Goal: Task Accomplishment & Management: Manage account settings

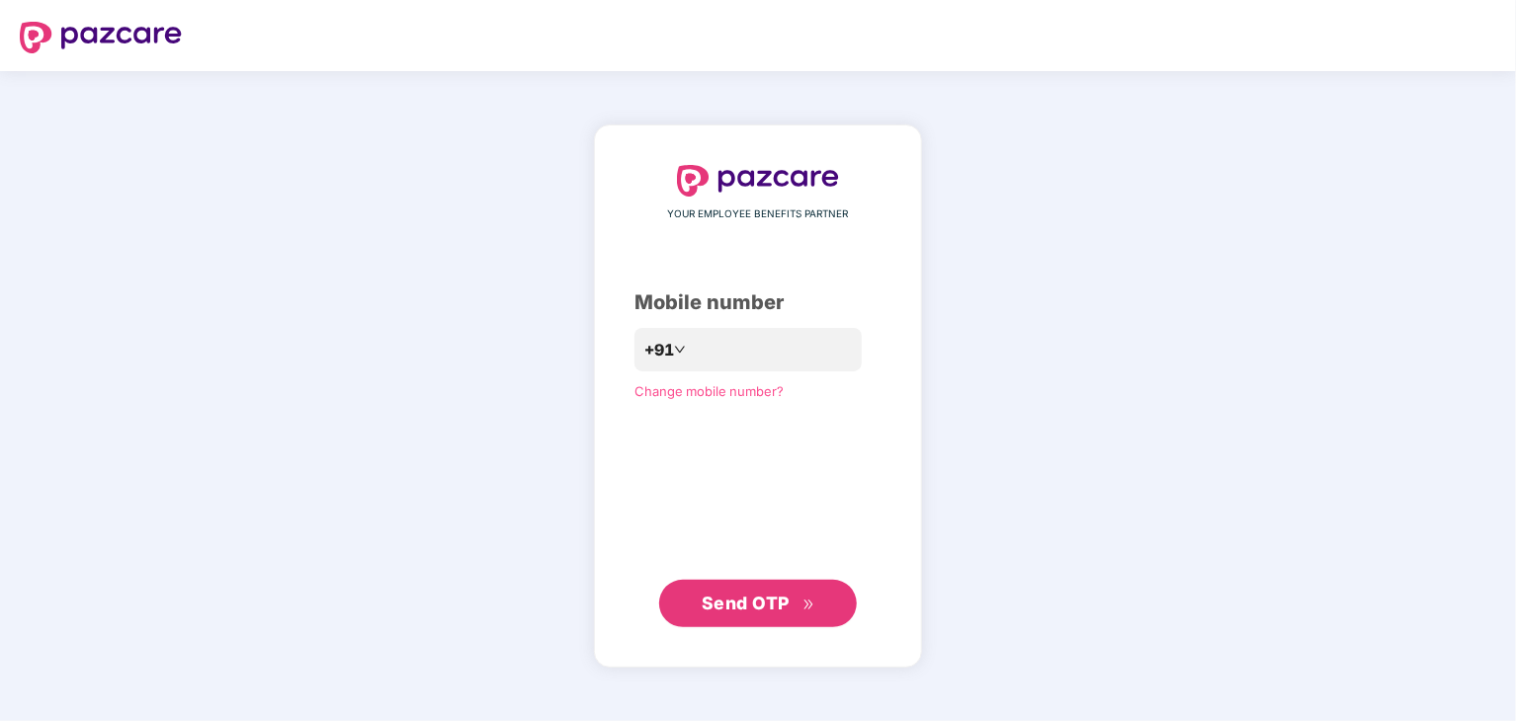
click at [238, 437] on div "YOUR EMPLOYEE BENEFITS PARTNER Mobile number +91 Change mobile number? Send OTP" at bounding box center [758, 396] width 1516 height 650
click at [708, 336] on input "number" at bounding box center [772, 350] width 162 height 32
type input "**********"
click at [767, 598] on span "Send OTP" at bounding box center [746, 603] width 88 height 21
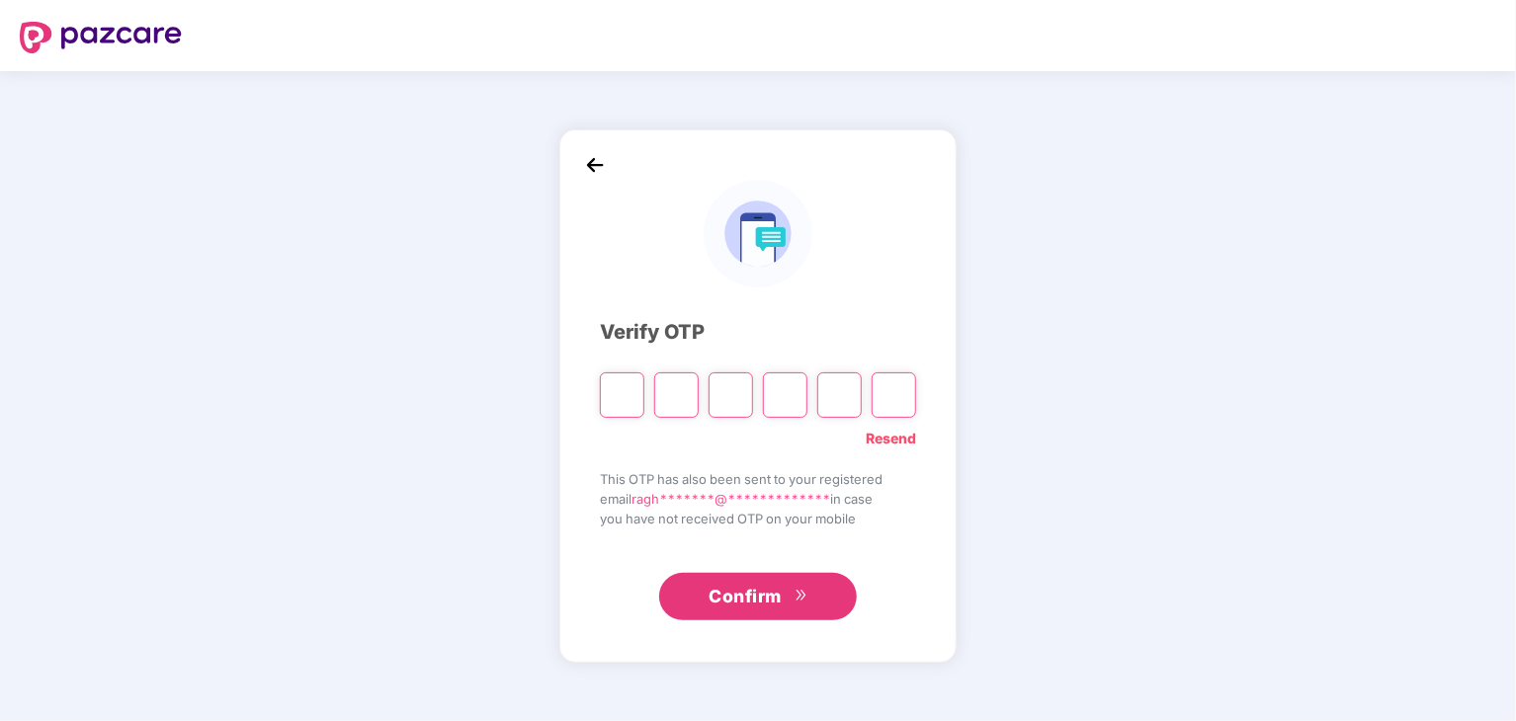
type input "*"
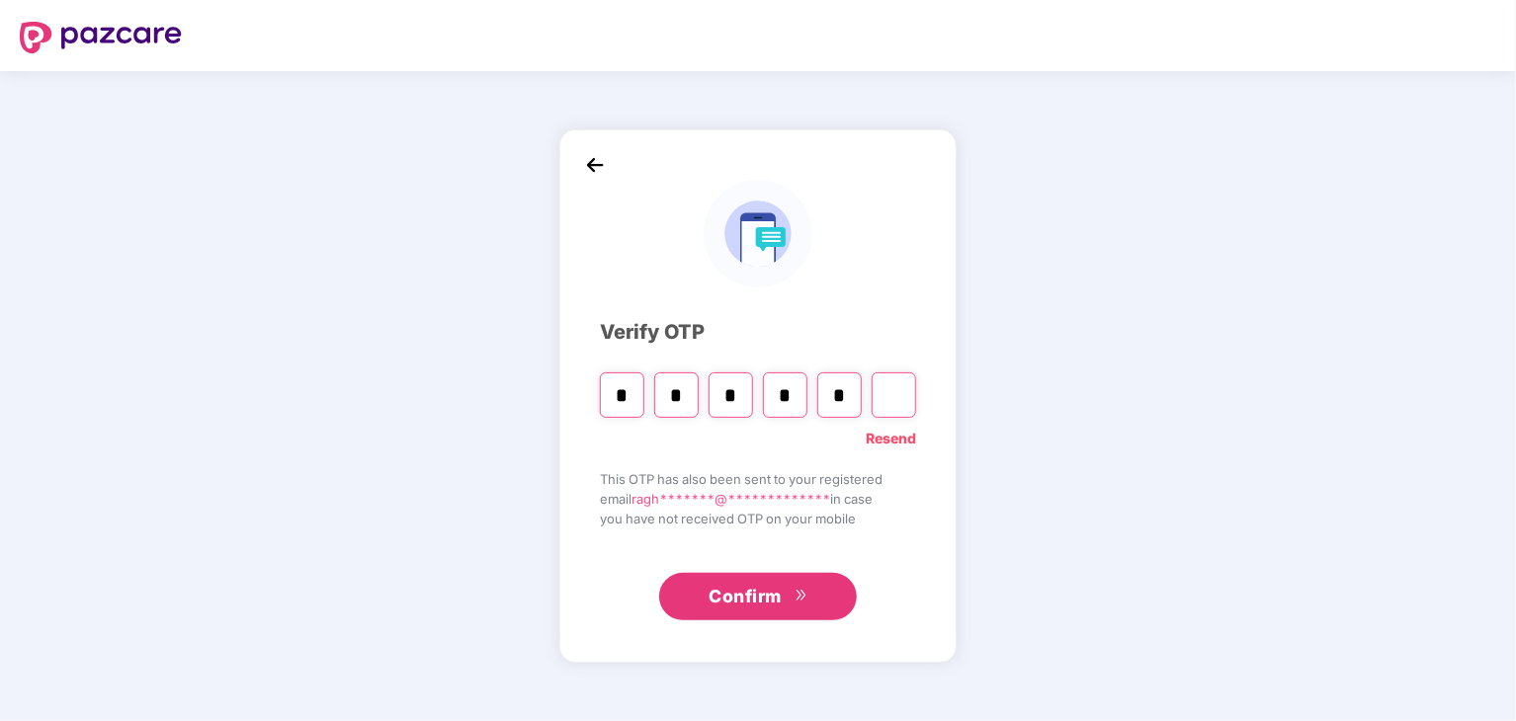
type input "*"
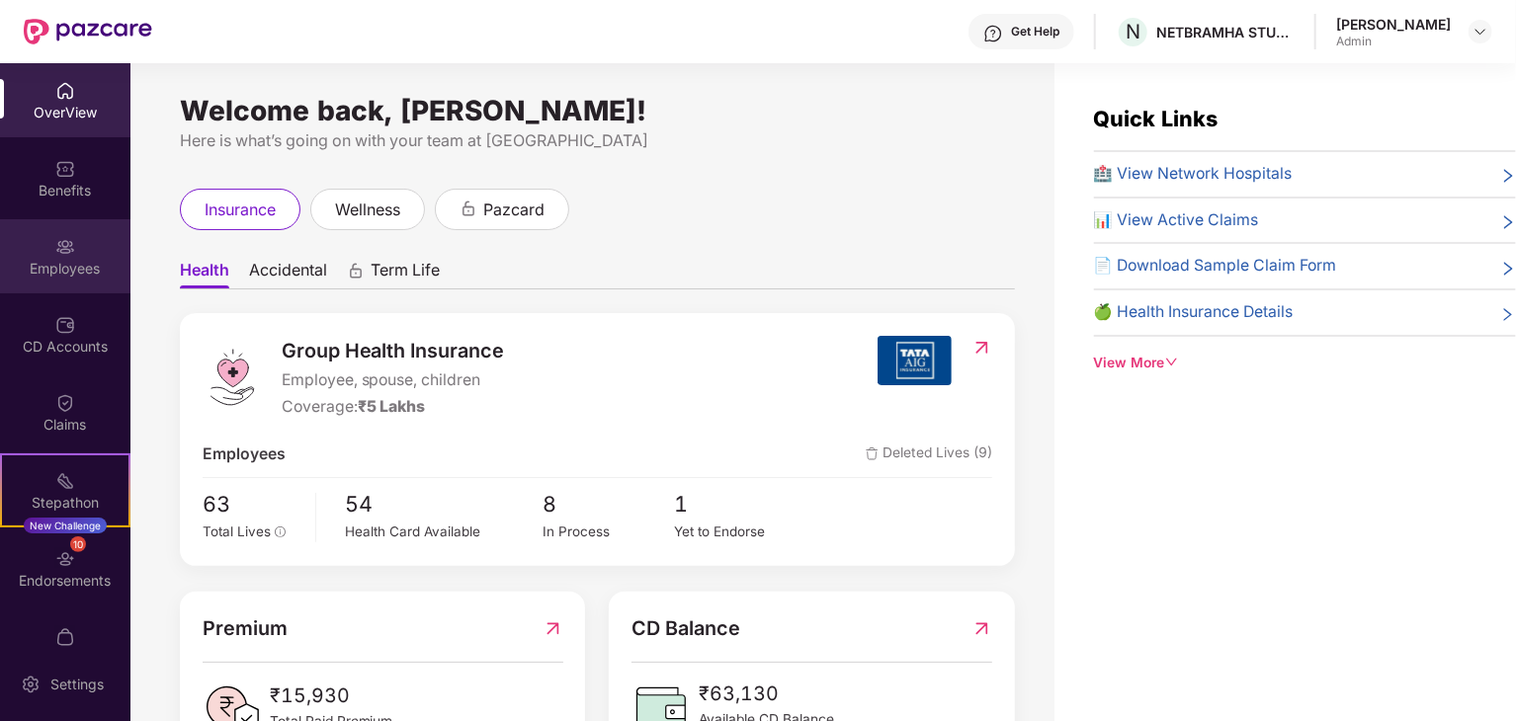
click at [67, 285] on div "Employees" at bounding box center [65, 256] width 130 height 74
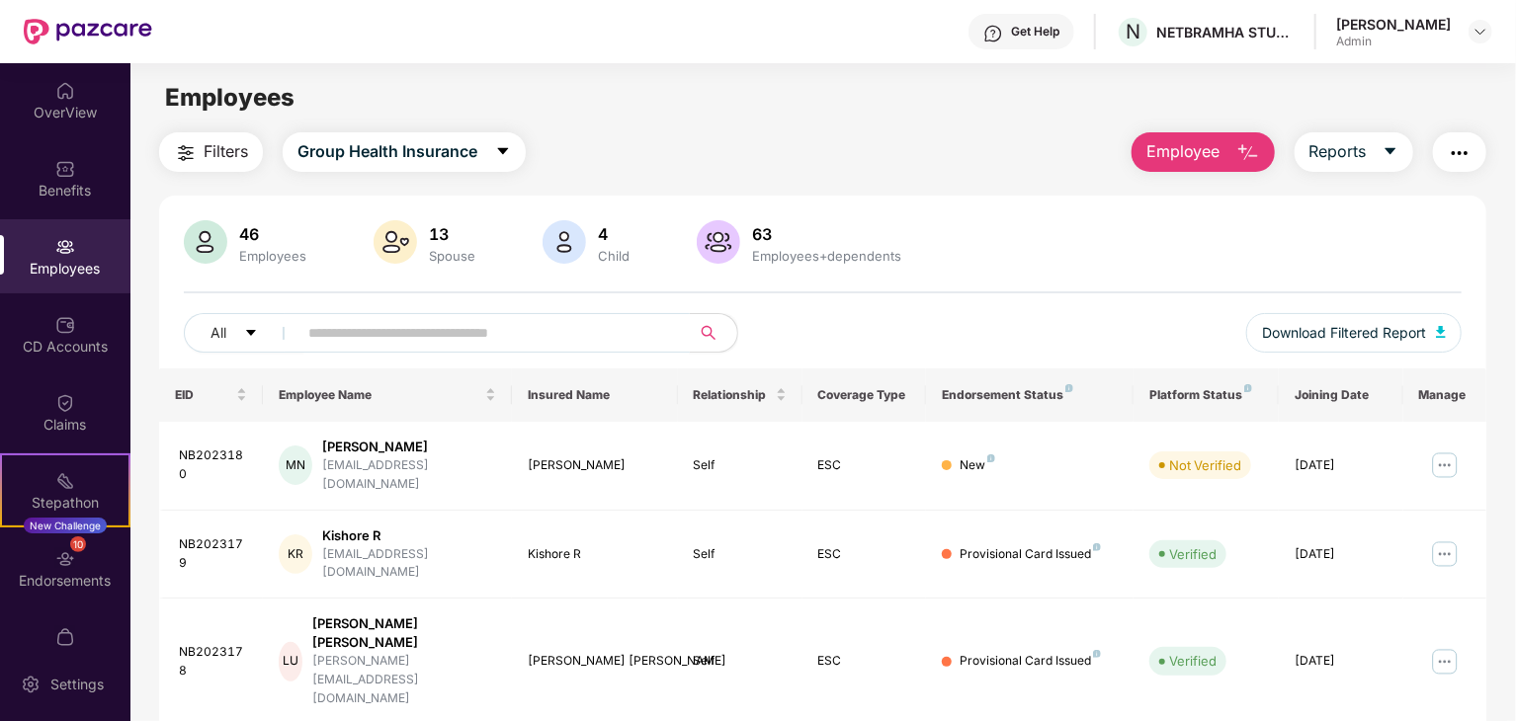
click at [366, 332] on input "text" at bounding box center [485, 333] width 355 height 30
click at [1209, 146] on span "Employee" at bounding box center [1183, 151] width 74 height 25
click at [895, 123] on main "Employees Filters Group Health Insurance Employee Reports 46 Employees 13 Spous…" at bounding box center [822, 423] width 1385 height 721
click at [470, 322] on input "text" at bounding box center [485, 333] width 355 height 30
click at [561, 325] on input "text" at bounding box center [485, 333] width 355 height 30
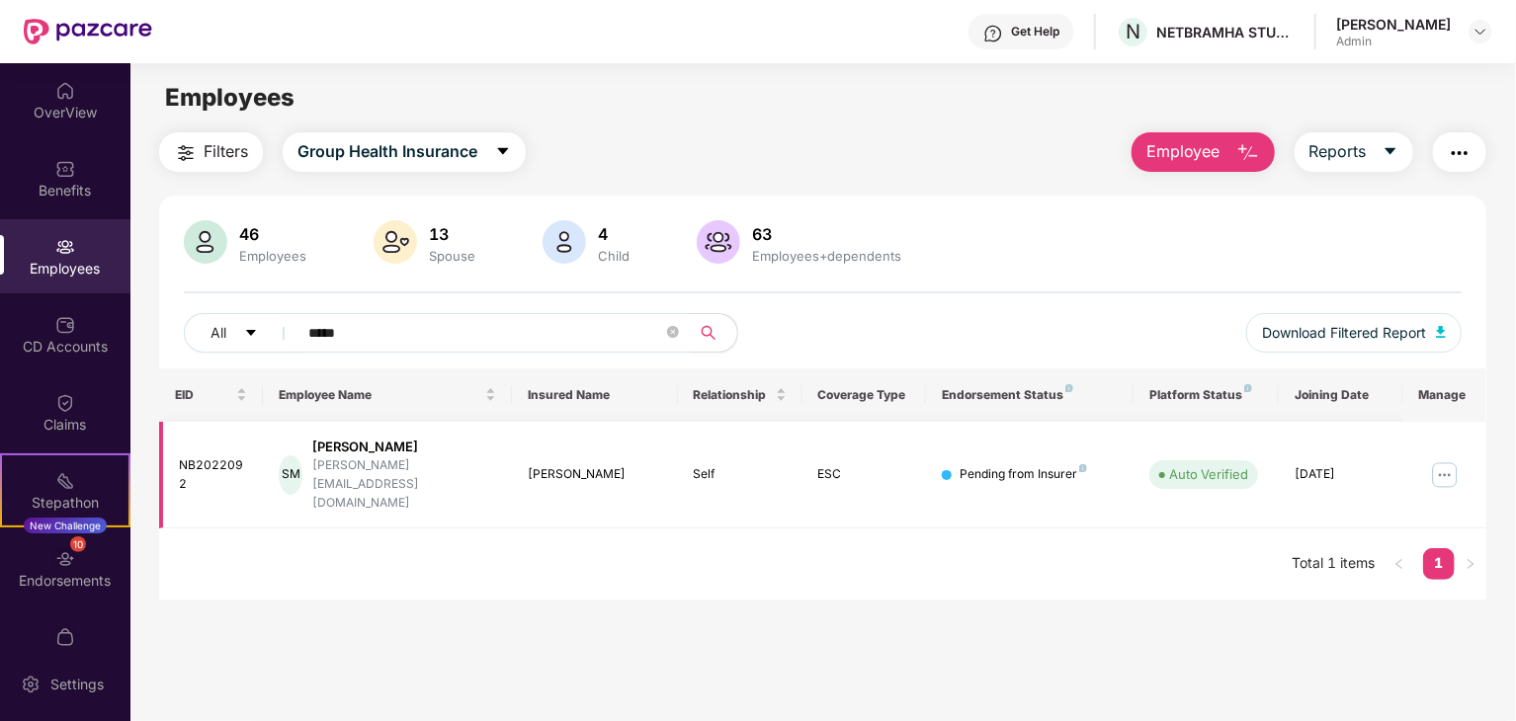
type input "*****"
click at [371, 445] on div "Shalin Manik" at bounding box center [404, 447] width 184 height 19
click at [1441, 460] on img at bounding box center [1445, 476] width 32 height 32
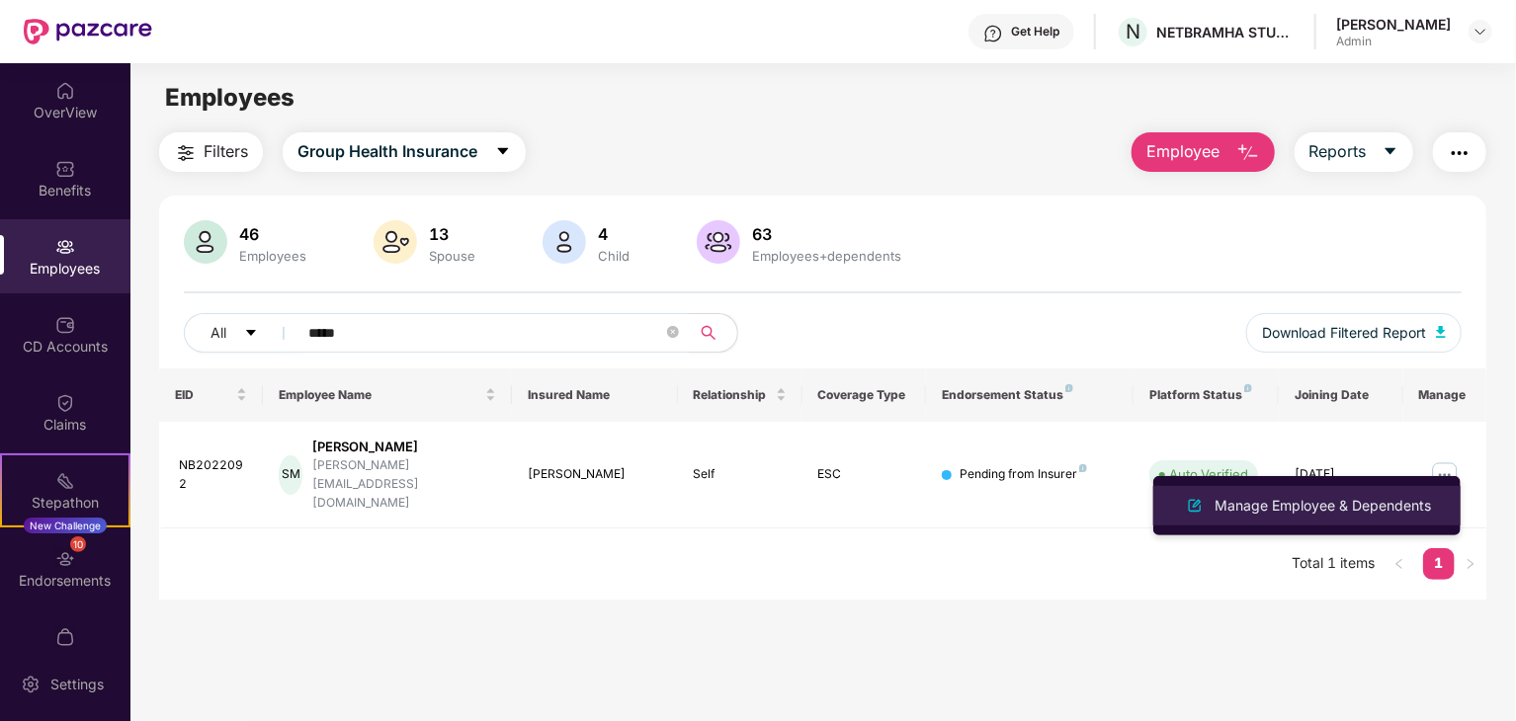
click at [1372, 503] on div "Manage Employee & Dependents" at bounding box center [1323, 506] width 224 height 22
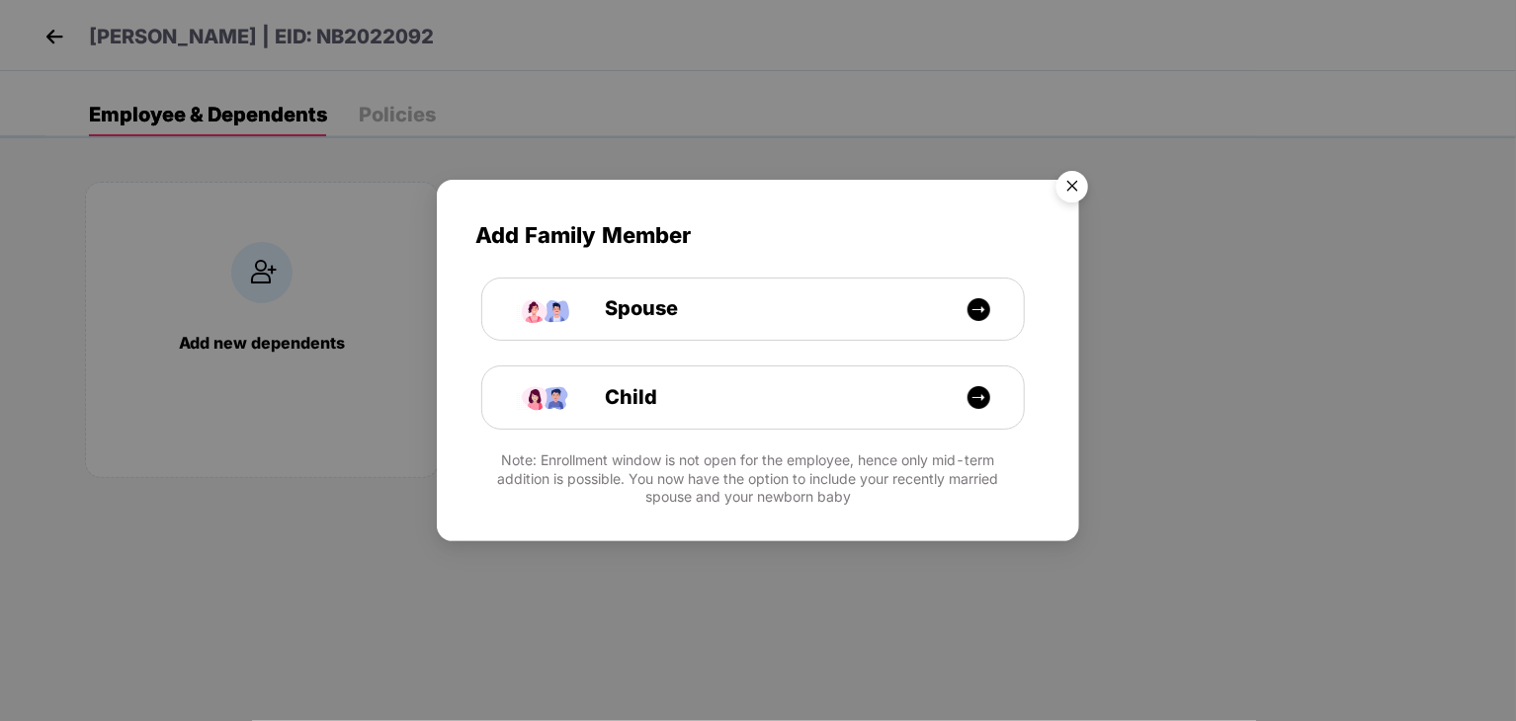
click at [1075, 175] on img "Close" at bounding box center [1072, 189] width 55 height 55
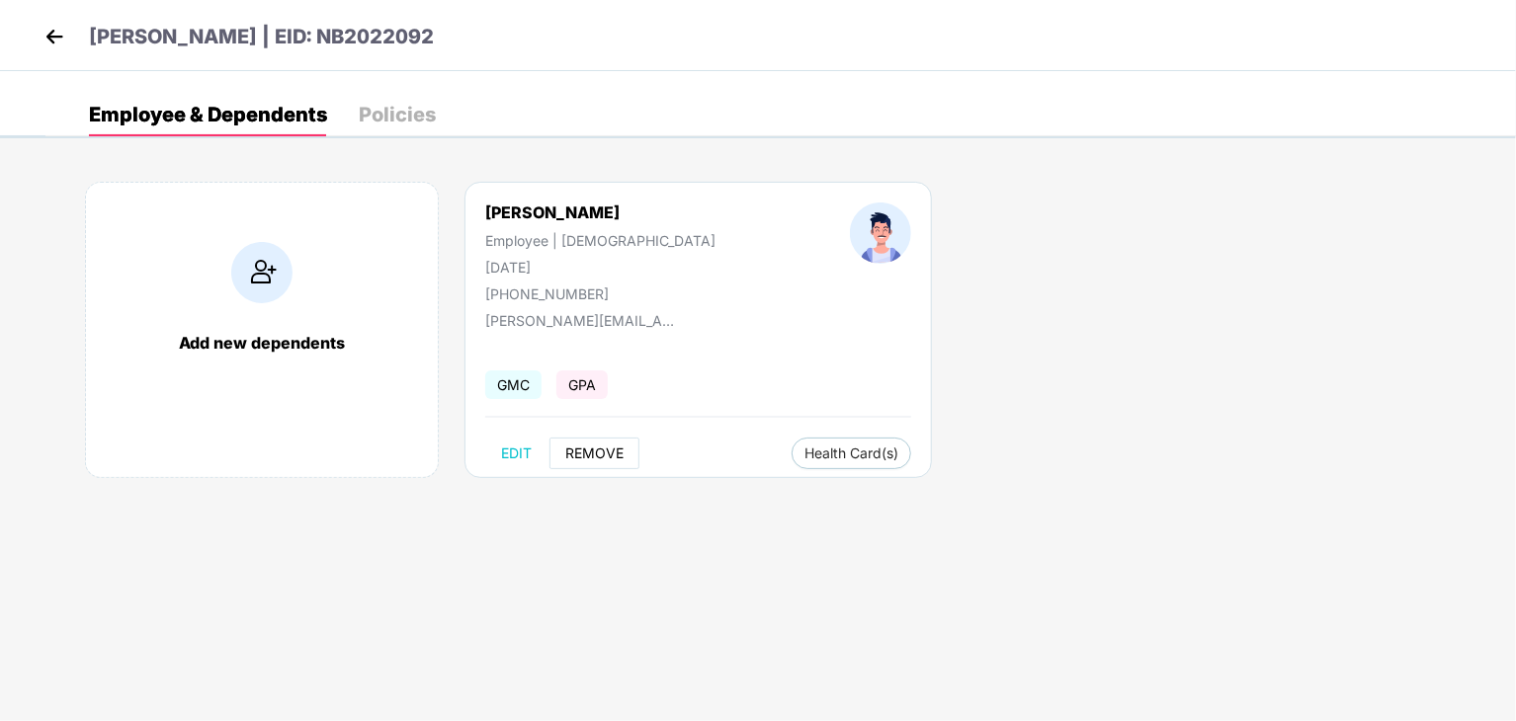
click at [587, 462] on button "REMOVE" at bounding box center [594, 454] width 90 height 32
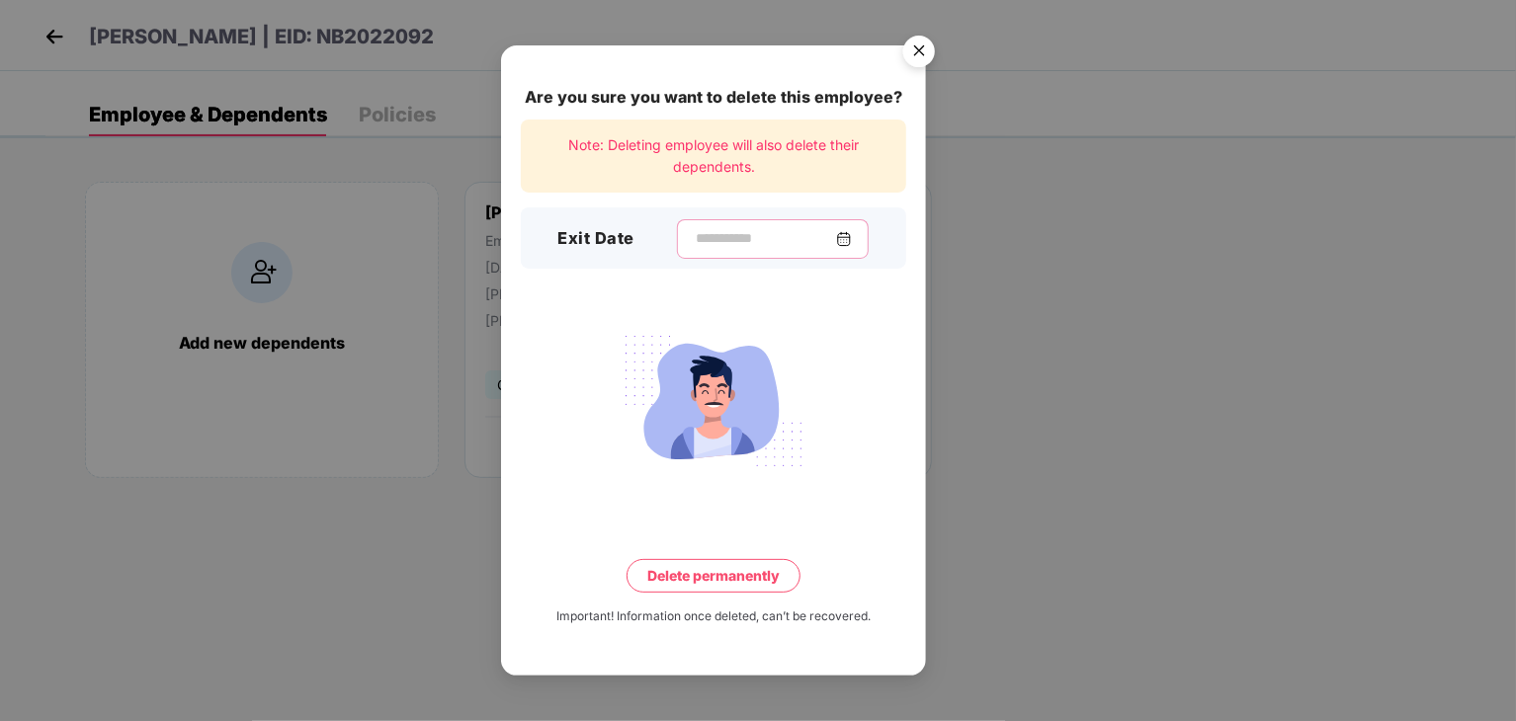
click at [694, 231] on input at bounding box center [765, 238] width 142 height 21
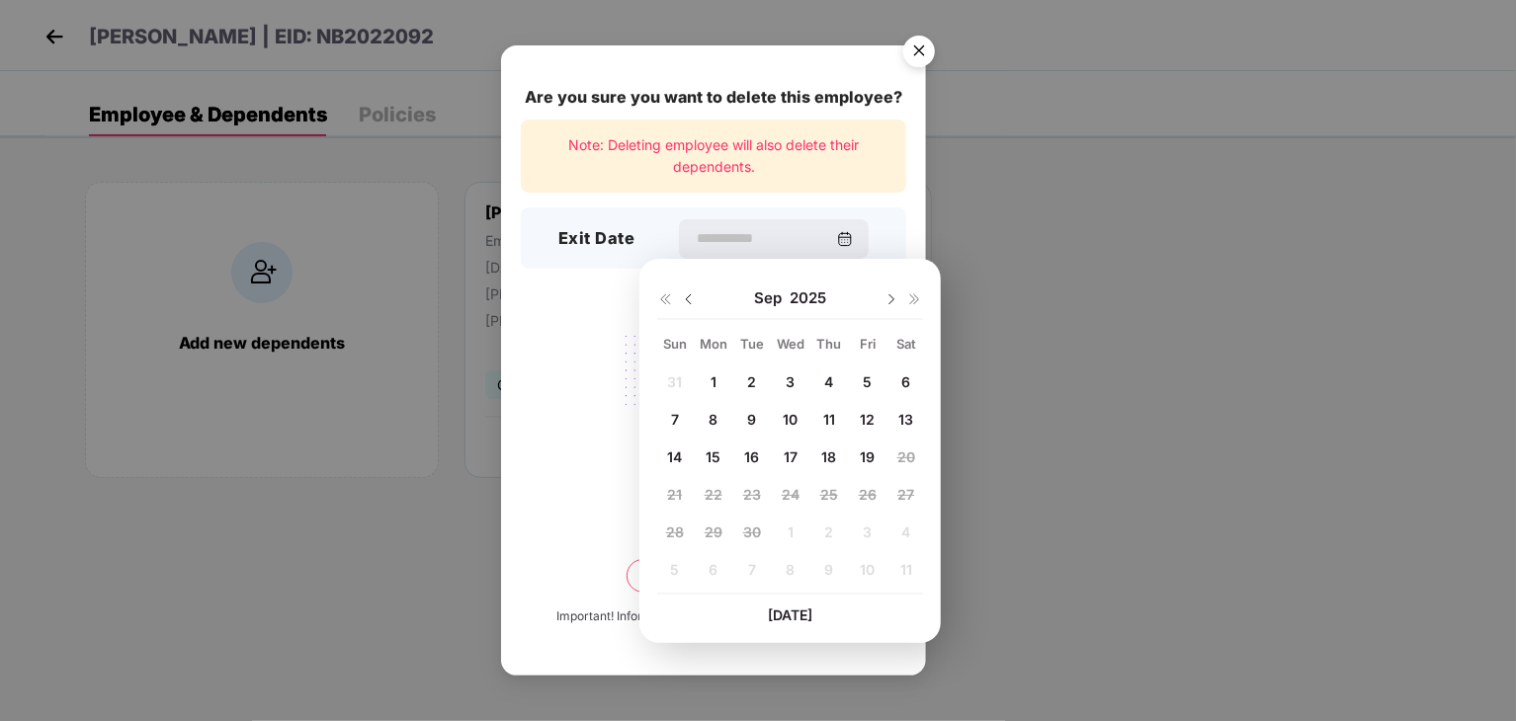
click at [867, 456] on span "19" at bounding box center [867, 457] width 15 height 17
type input "**********"
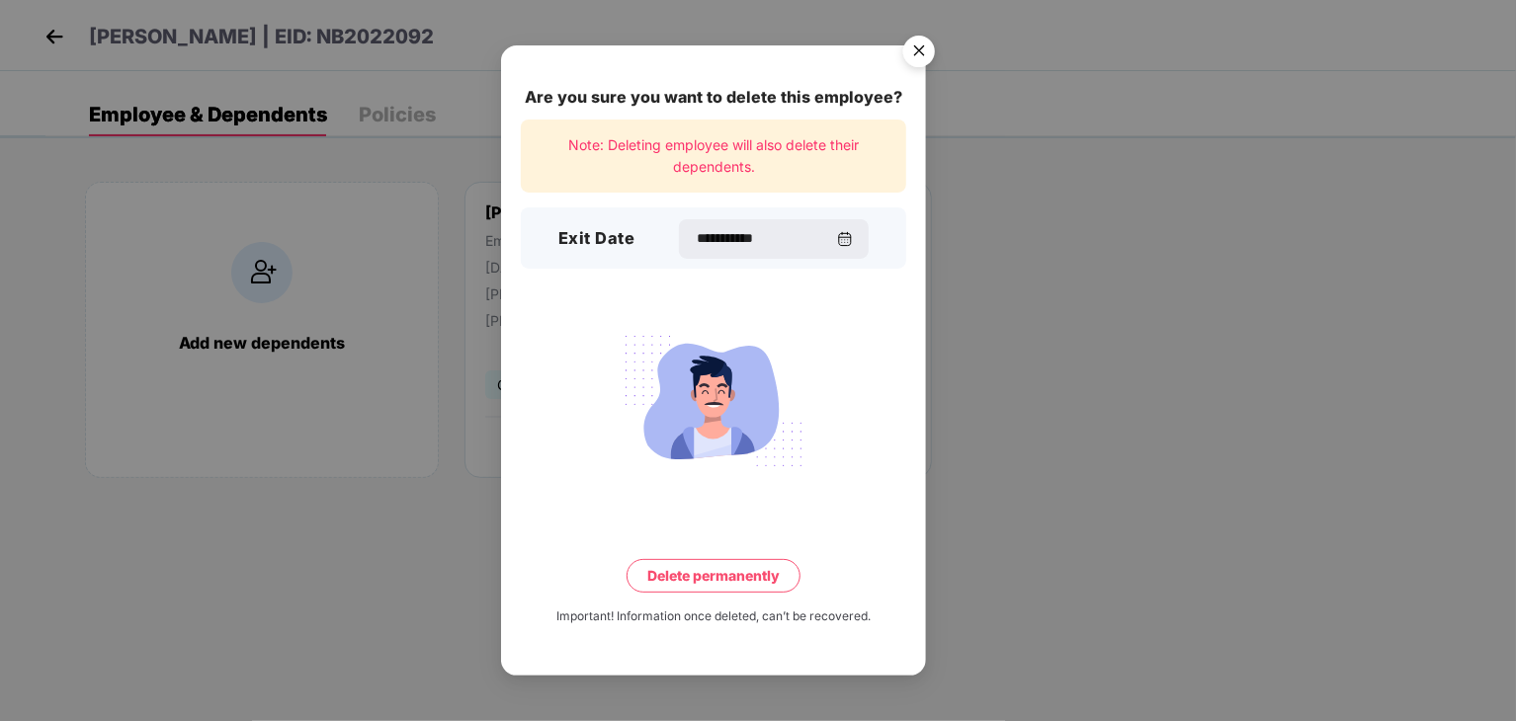
click at [918, 55] on img "Close" at bounding box center [918, 54] width 55 height 55
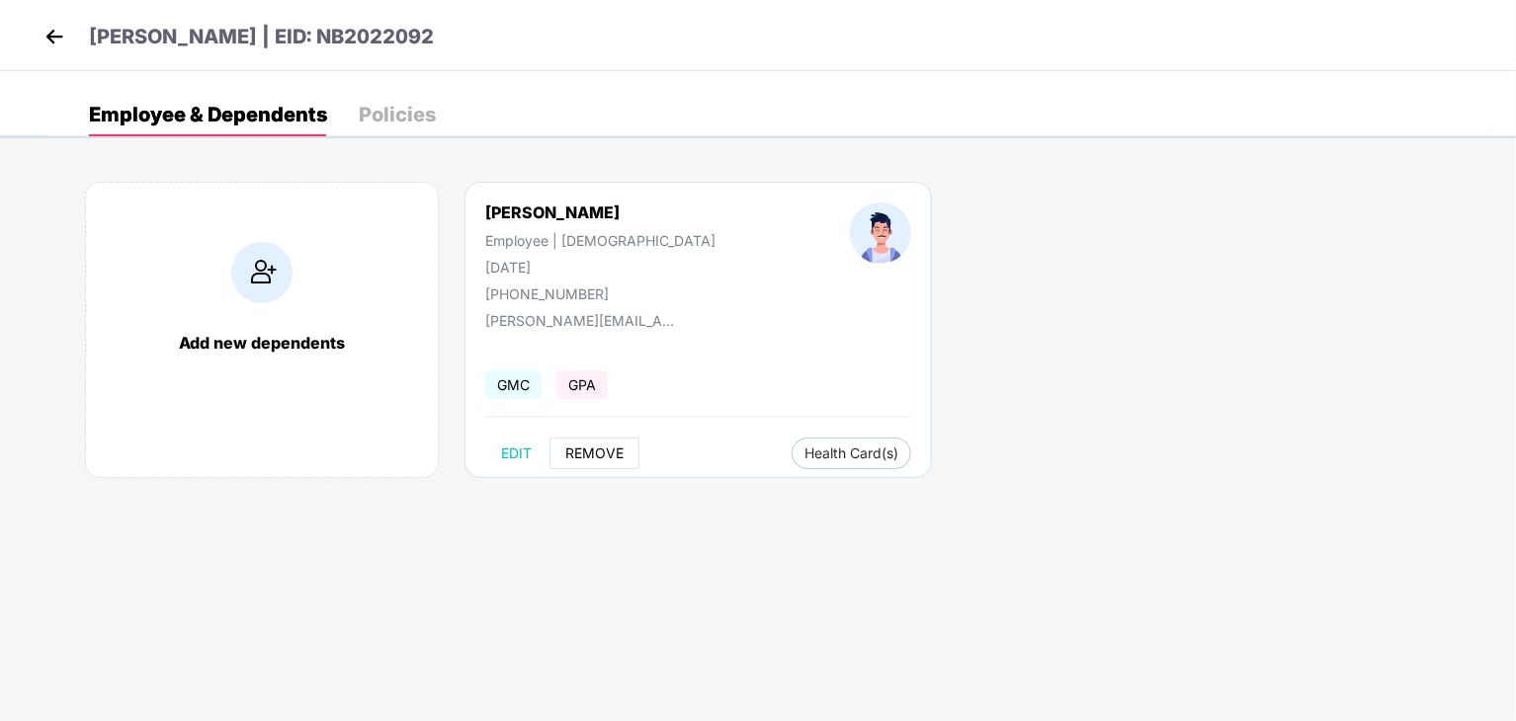
click at [606, 456] on span "REMOVE" at bounding box center [594, 454] width 58 height 16
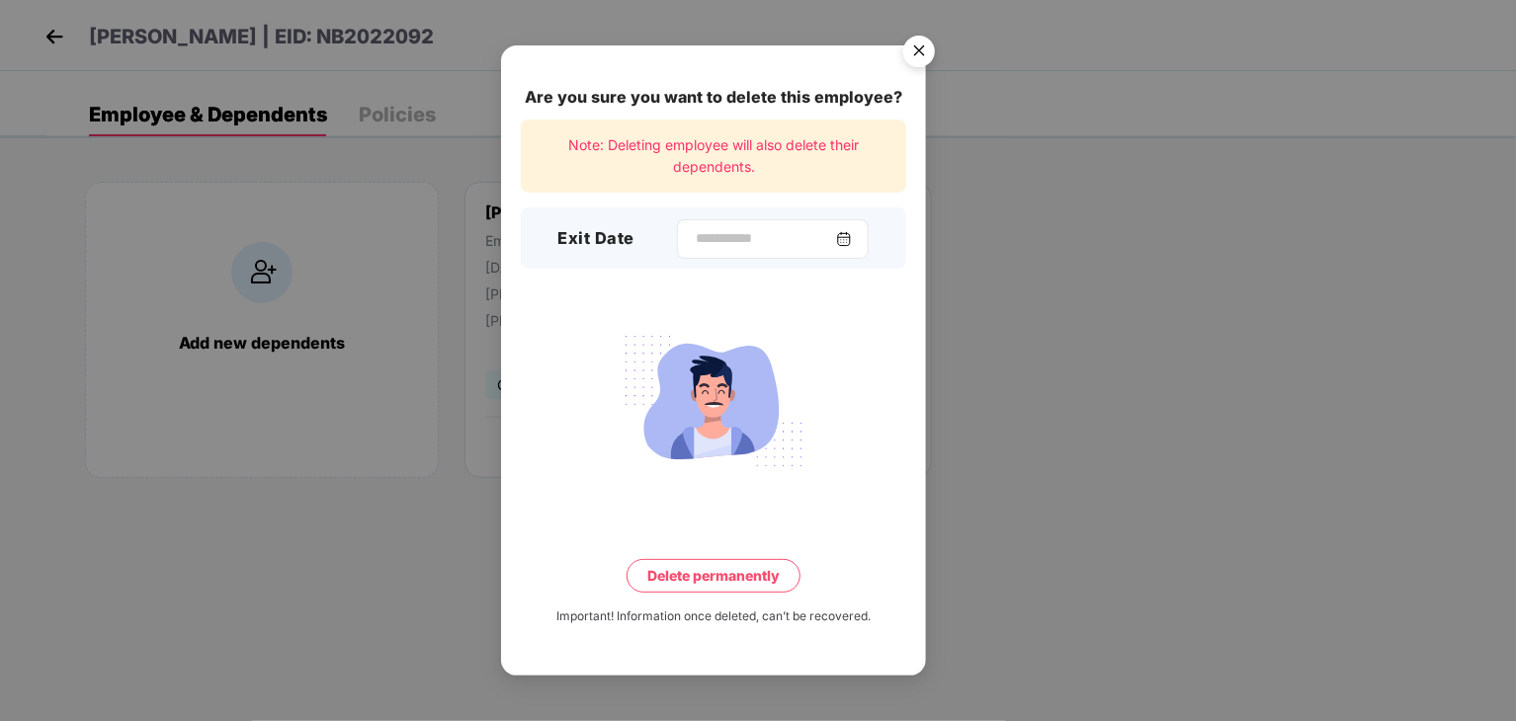
click at [772, 226] on div at bounding box center [773, 239] width 192 height 40
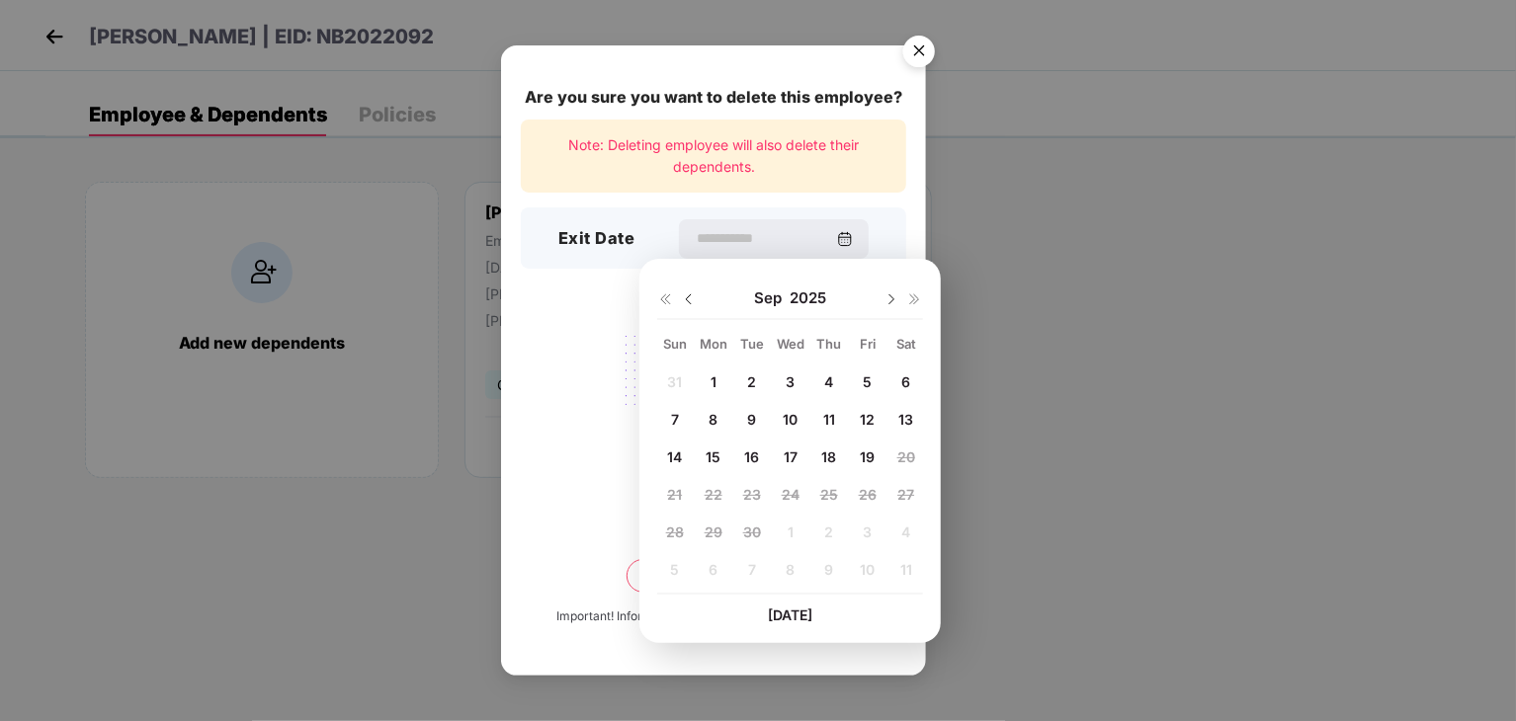
click at [868, 453] on span "19" at bounding box center [867, 457] width 15 height 17
type input "**********"
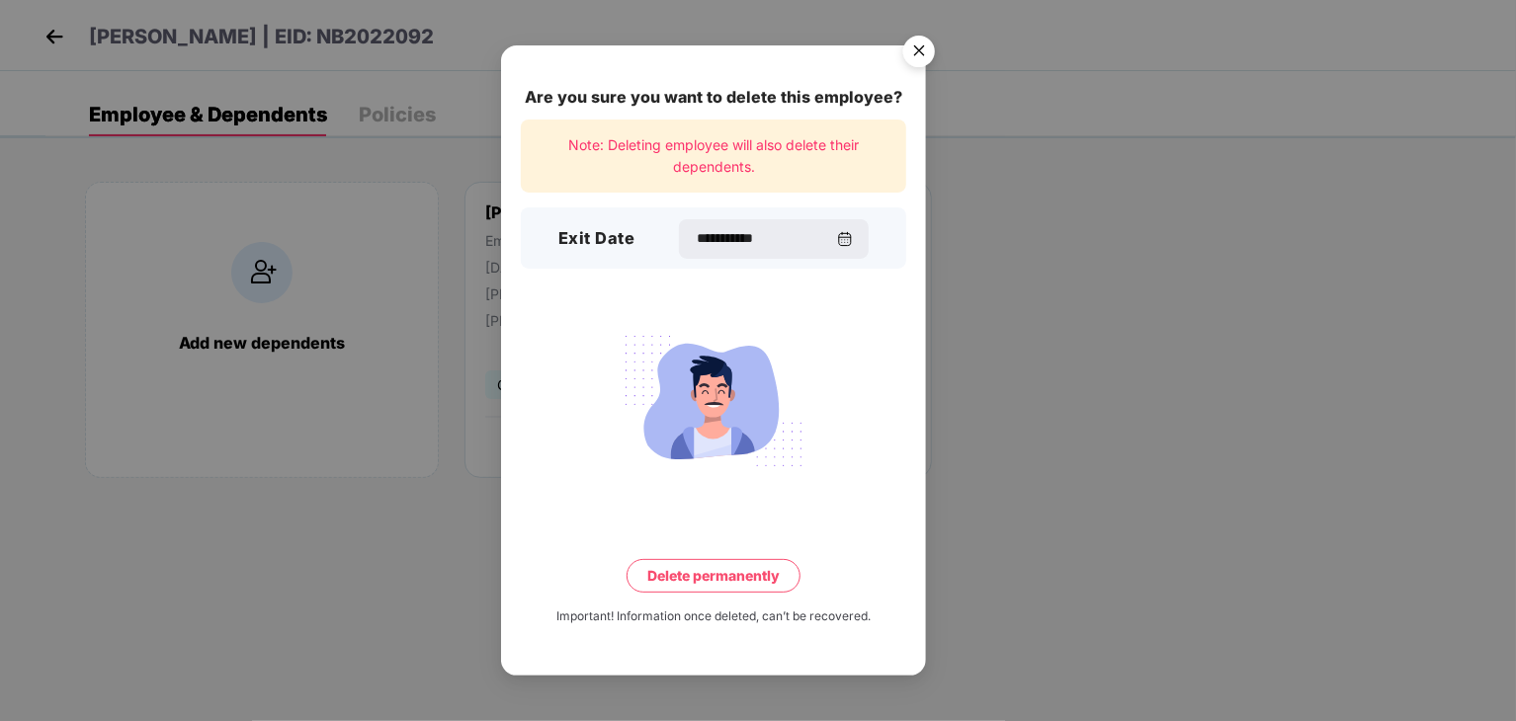
click at [729, 579] on button "Delete permanently" at bounding box center [714, 576] width 174 height 34
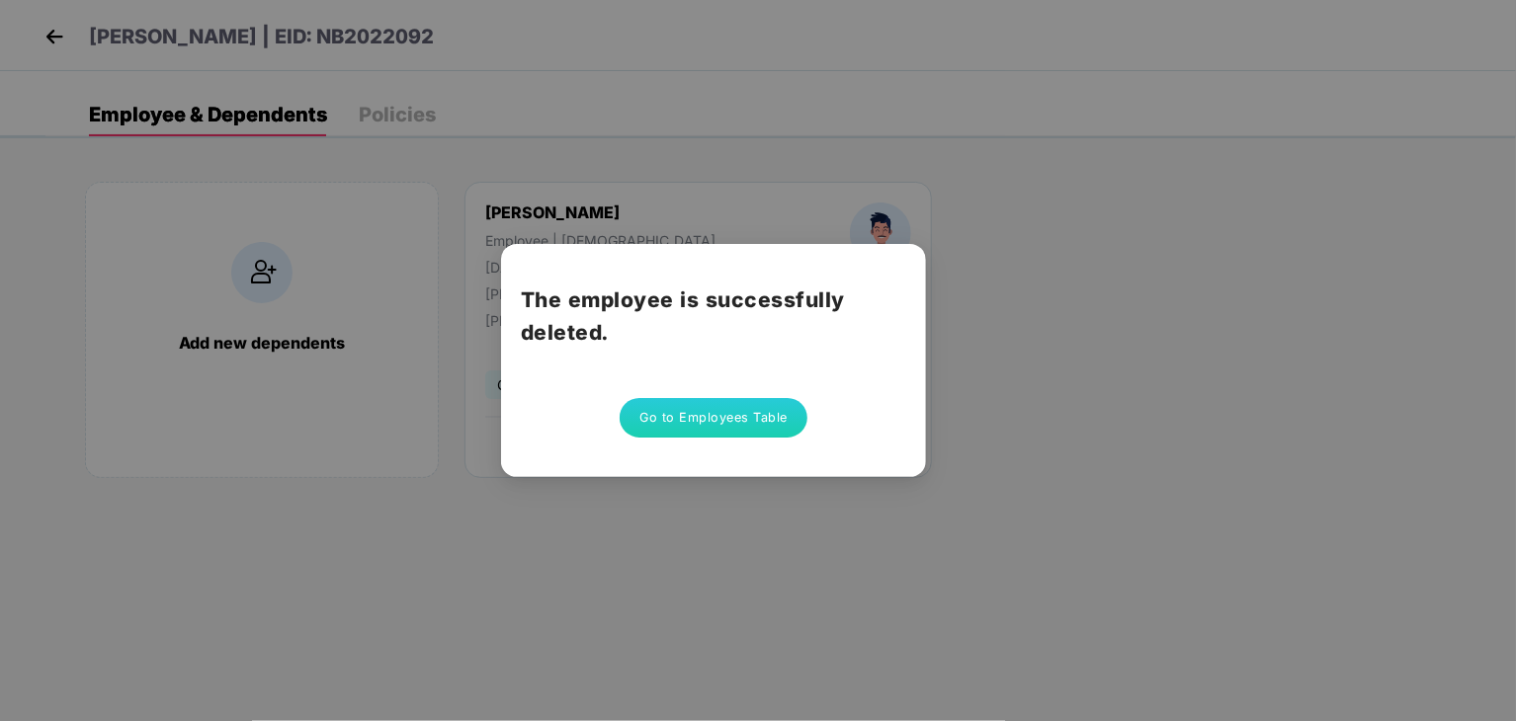
click at [768, 416] on button "Go to Employees Table" at bounding box center [714, 418] width 188 height 40
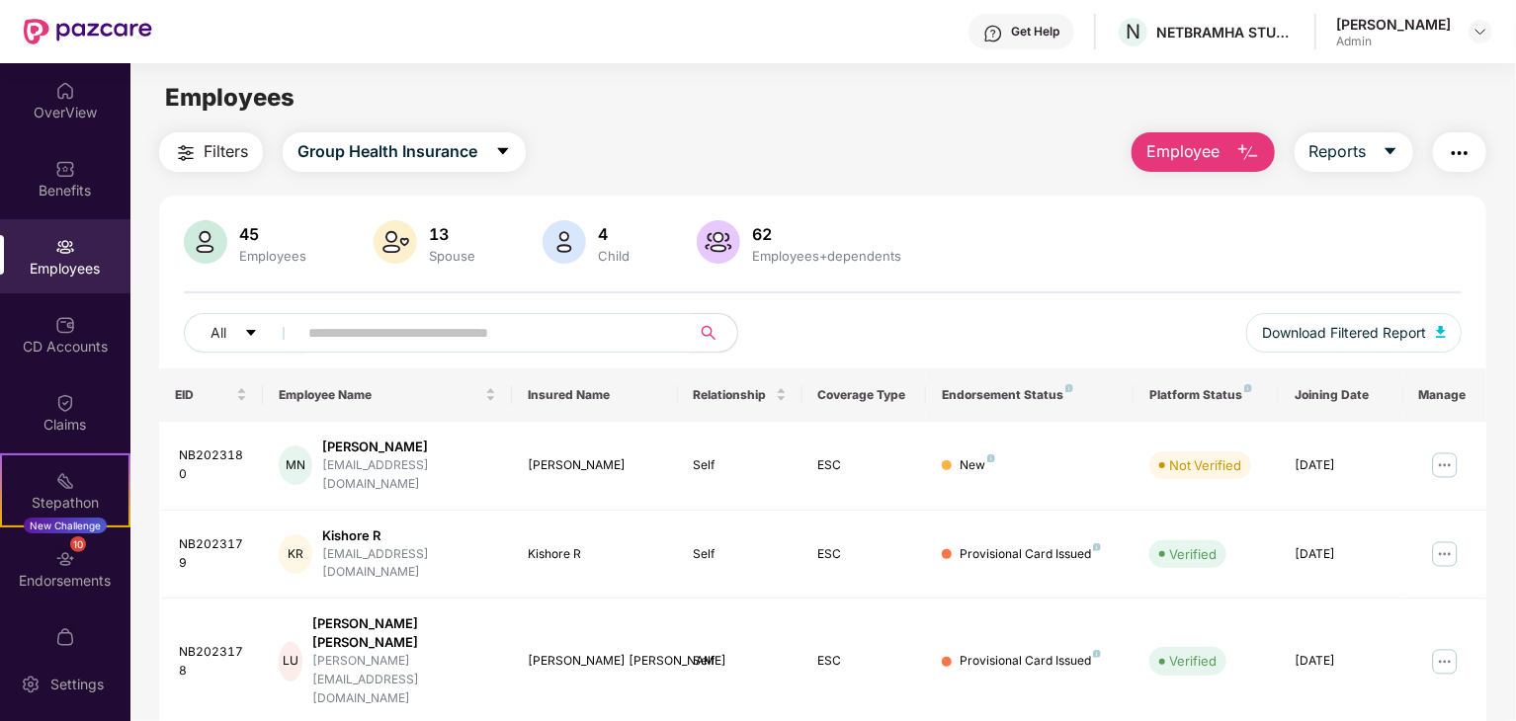
click at [429, 328] on input "text" at bounding box center [485, 333] width 355 height 30
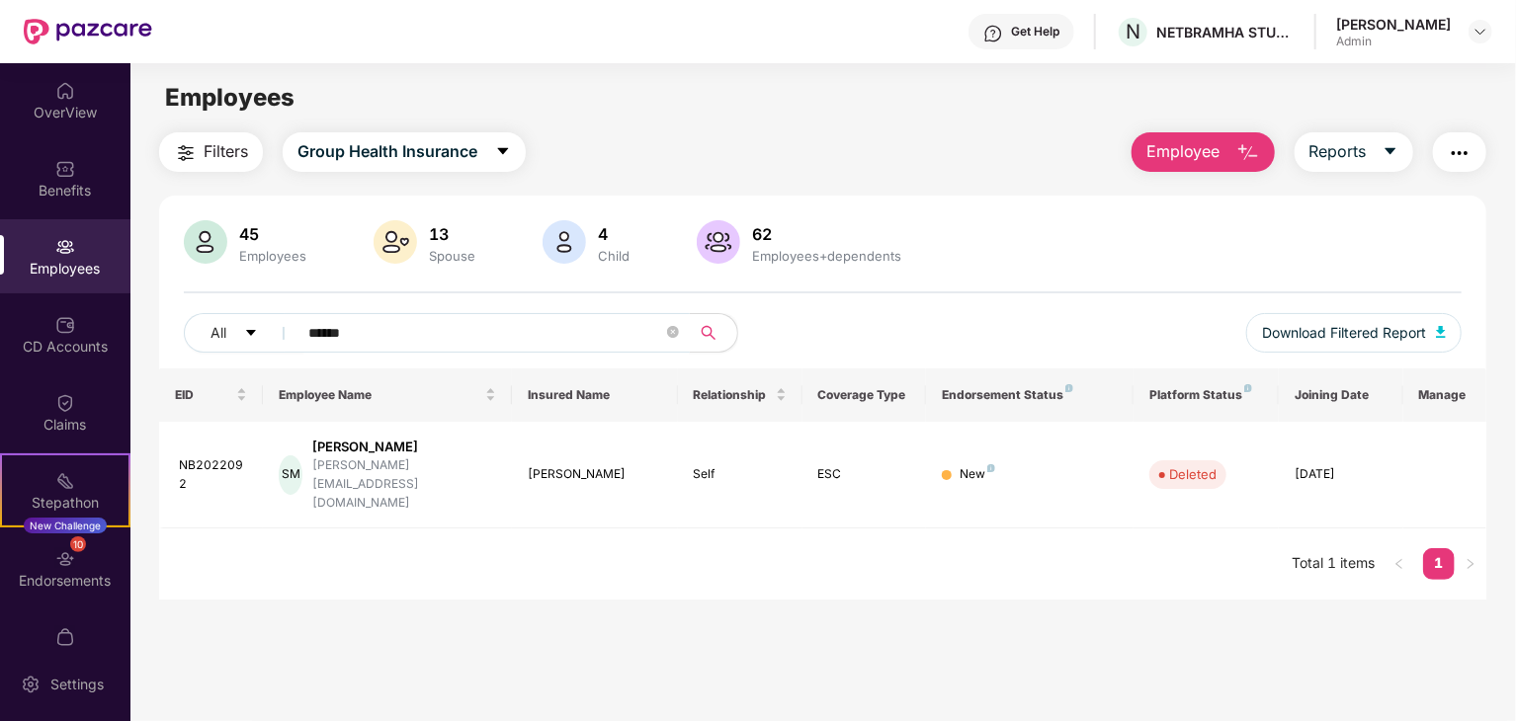
type input "******"
click at [1210, 157] on span "Employee" at bounding box center [1183, 151] width 74 height 25
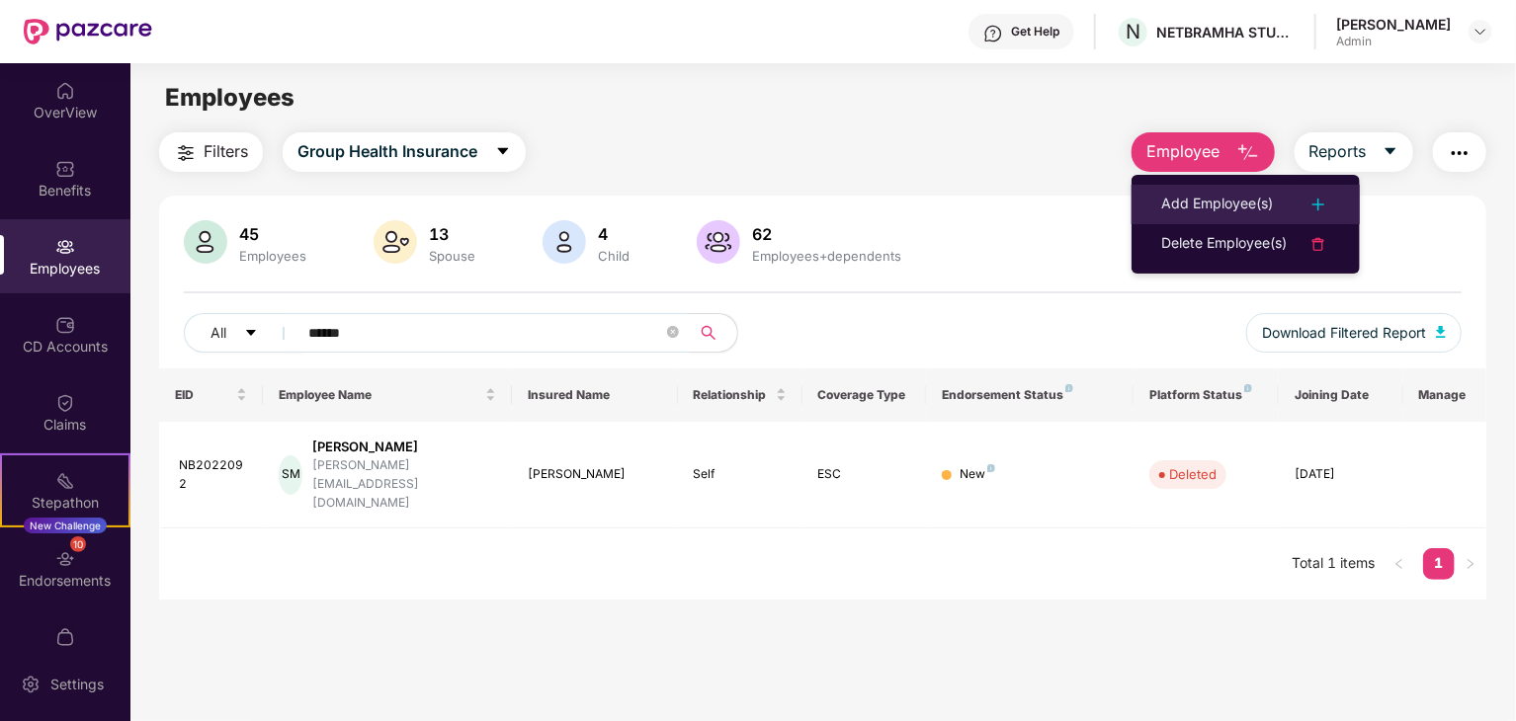
click at [1305, 211] on div at bounding box center [1308, 205] width 43 height 24
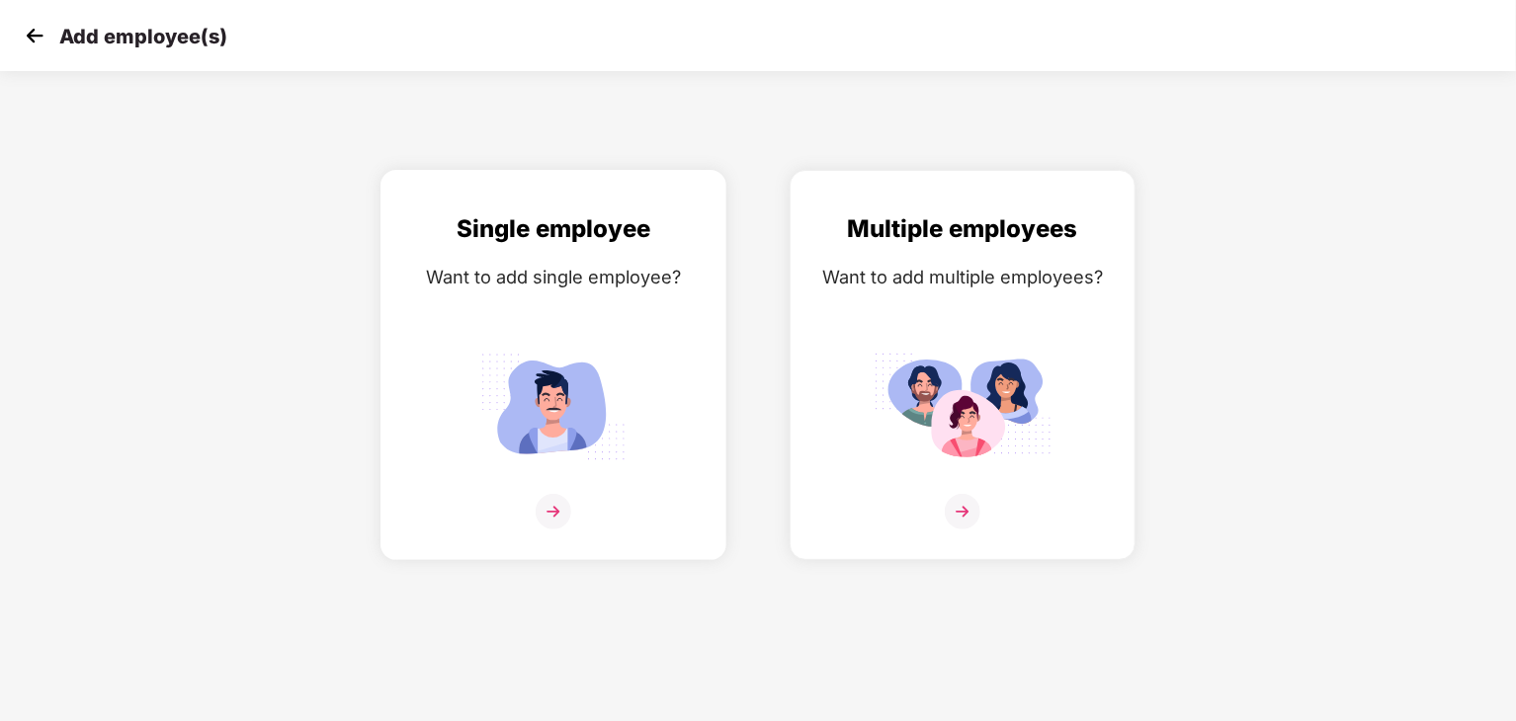
click at [562, 513] on img at bounding box center [554, 512] width 36 height 36
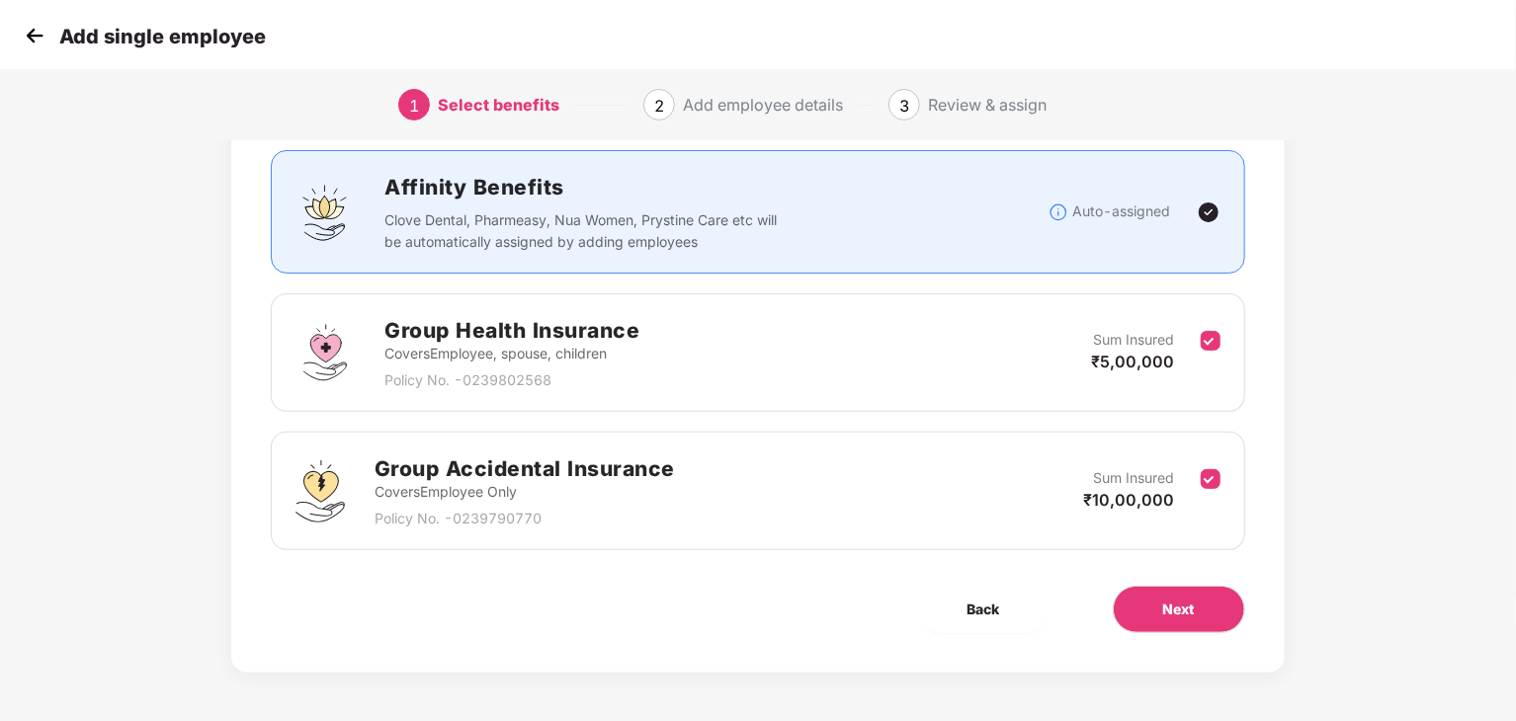
scroll to position [124, 0]
click at [1186, 604] on span "Next" at bounding box center [1179, 611] width 32 height 22
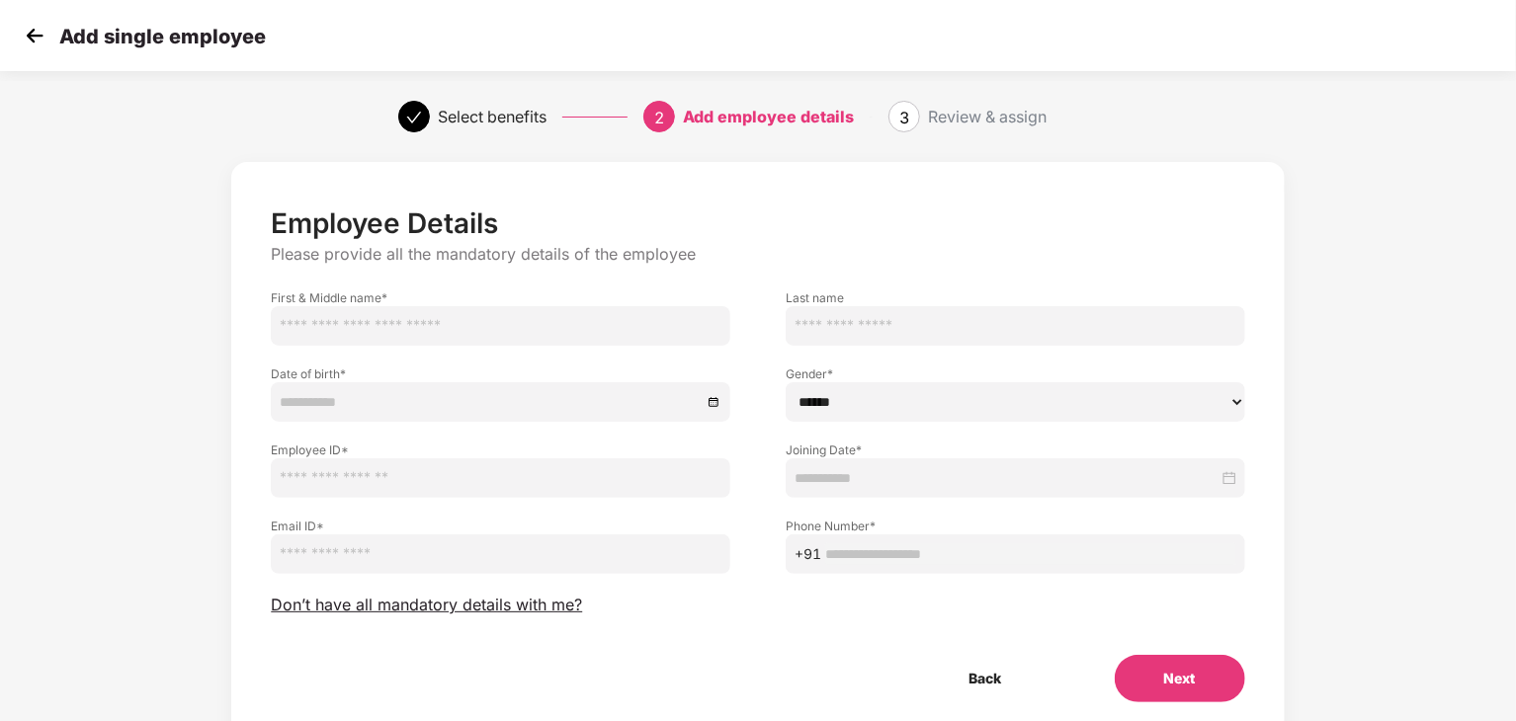
scroll to position [70, 0]
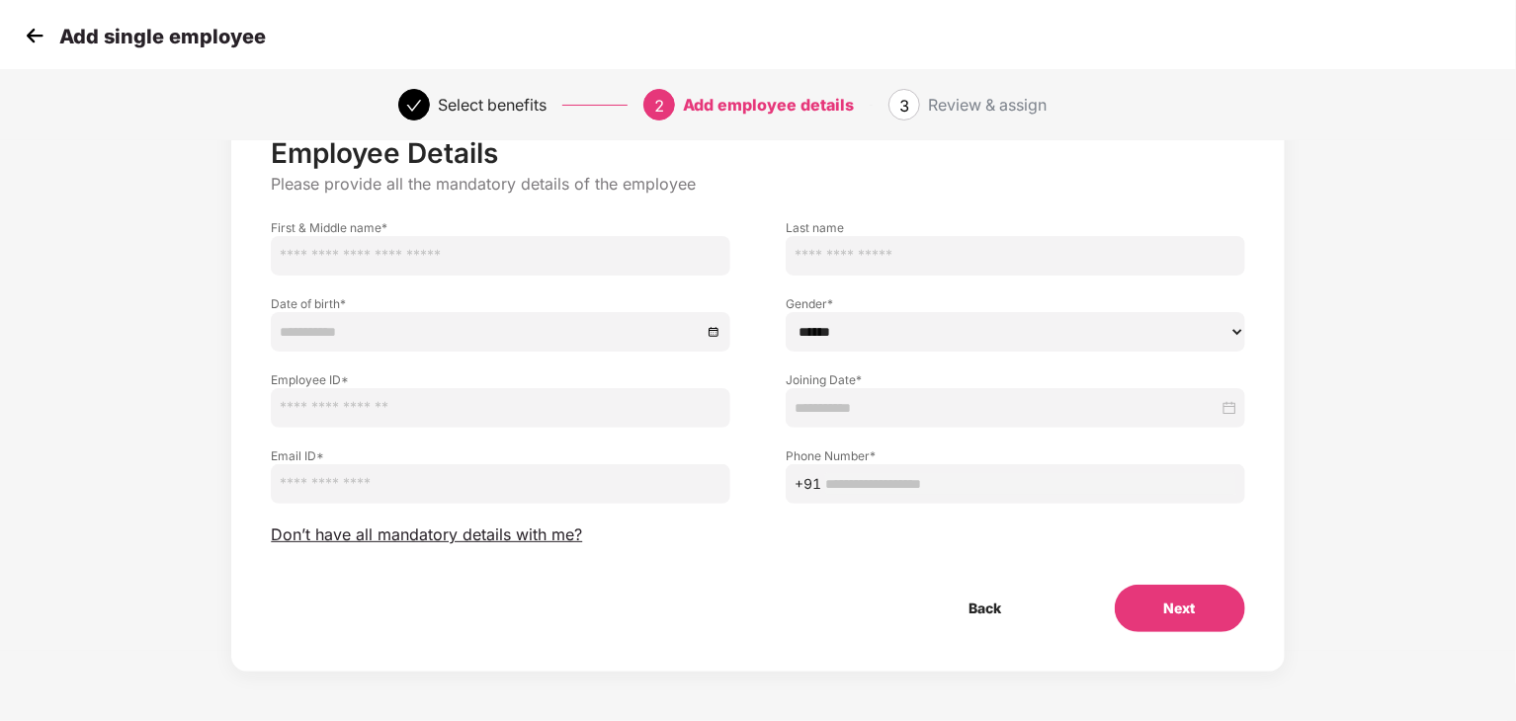
click at [328, 241] on input "text" at bounding box center [501, 256] width 460 height 40
click at [271, 335] on div at bounding box center [501, 332] width 460 height 40
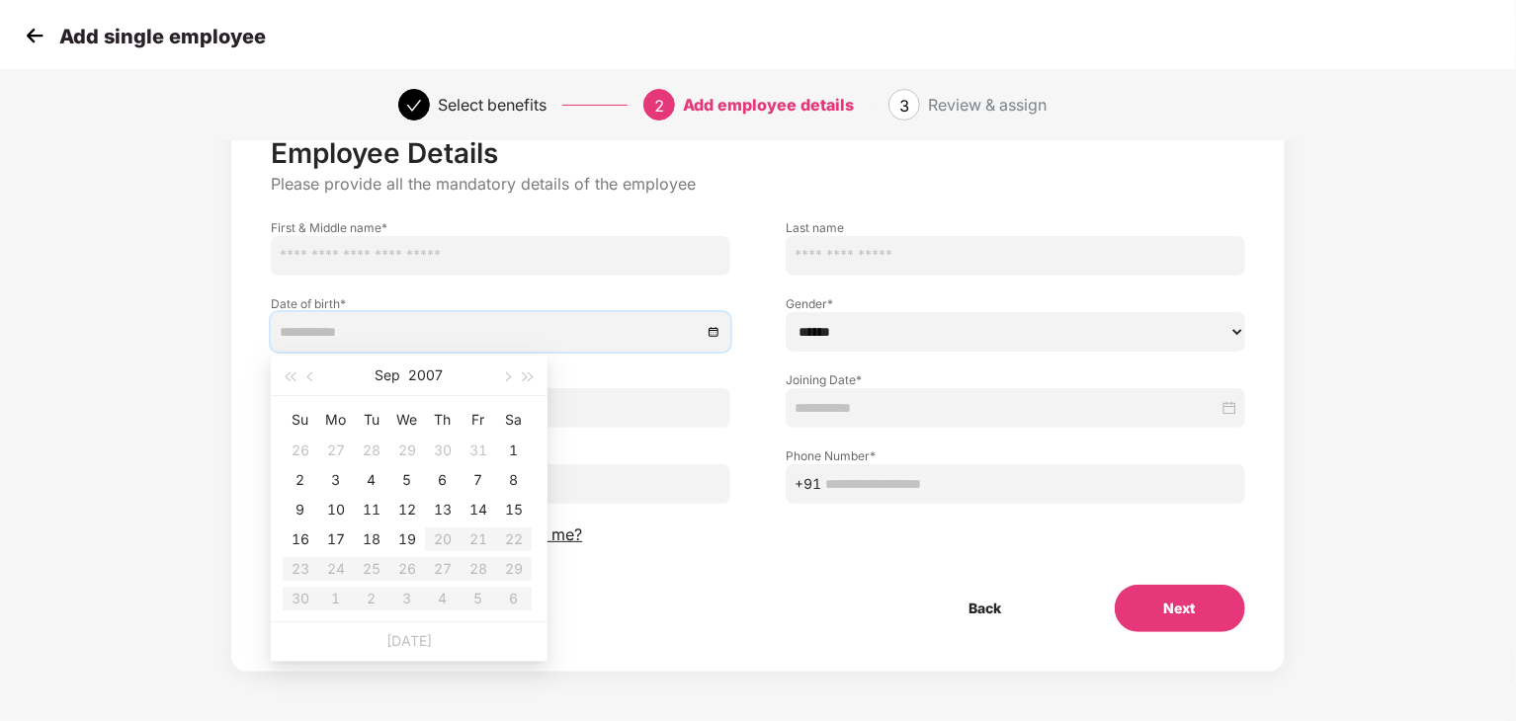
type input "**********"
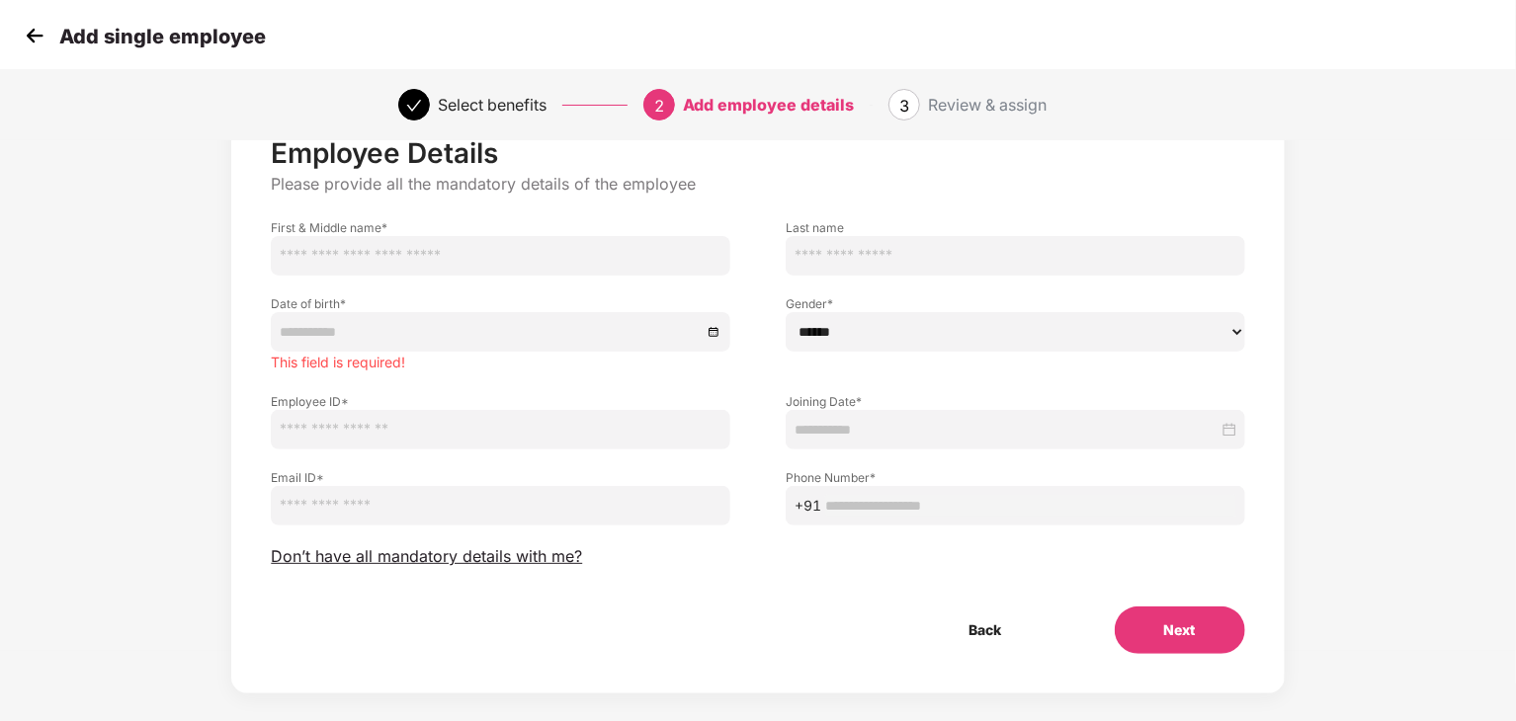
click at [750, 568] on div "Employee Details Please provide all the mandatory details of the employee First…" at bounding box center [757, 395] width 973 height 518
click at [1157, 622] on button "Next" at bounding box center [1180, 630] width 130 height 47
